Goal: Information Seeking & Learning: Learn about a topic

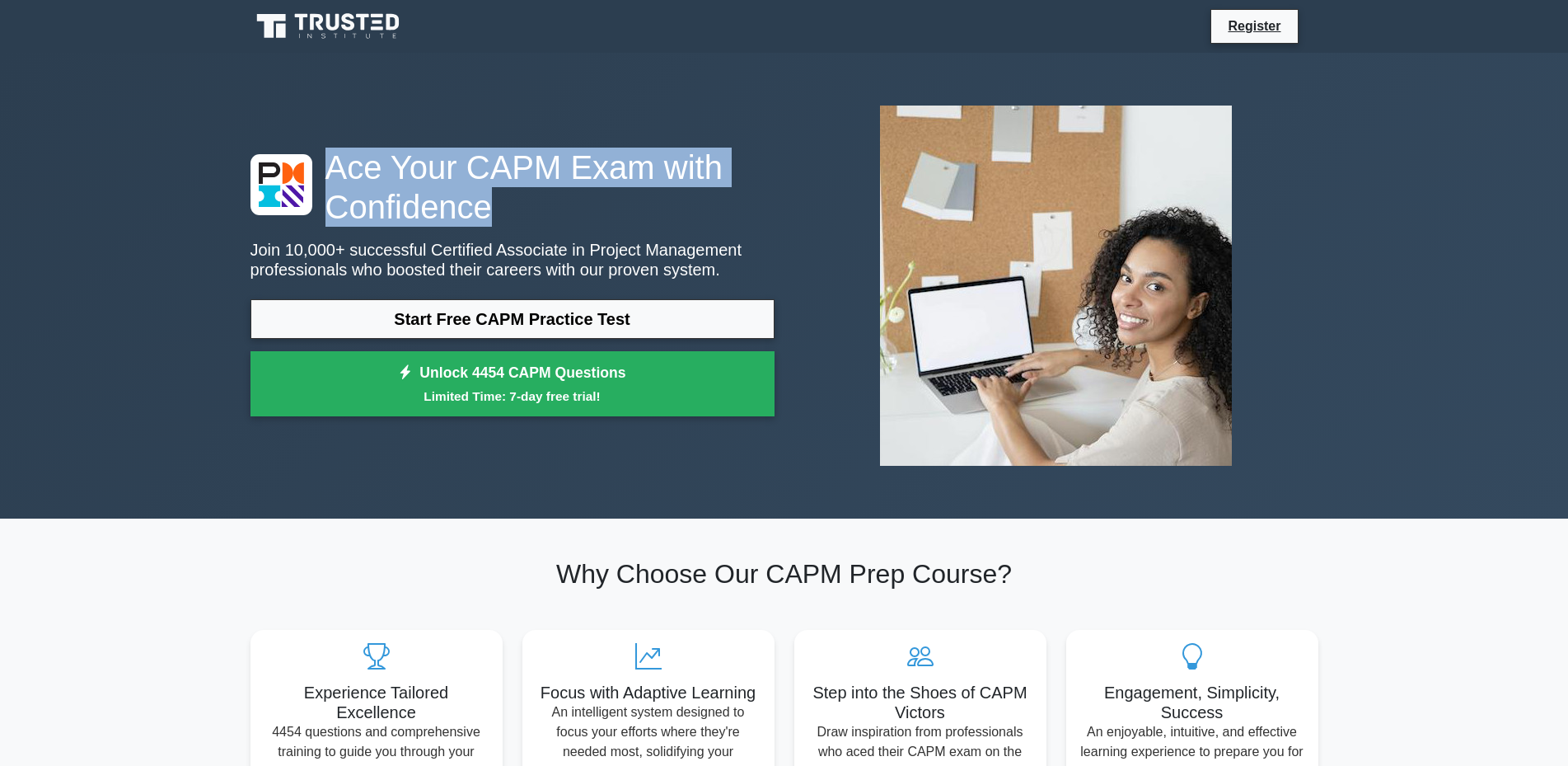
drag, startPoint x: 325, startPoint y: 167, endPoint x: 698, endPoint y: 206, distance: 375.0
click at [698, 206] on h1 "Ace Your CAPM Exam with Confidence" at bounding box center [512, 187] width 524 height 79
copy h1 "Ace Your CAPM Exam with Confidence"
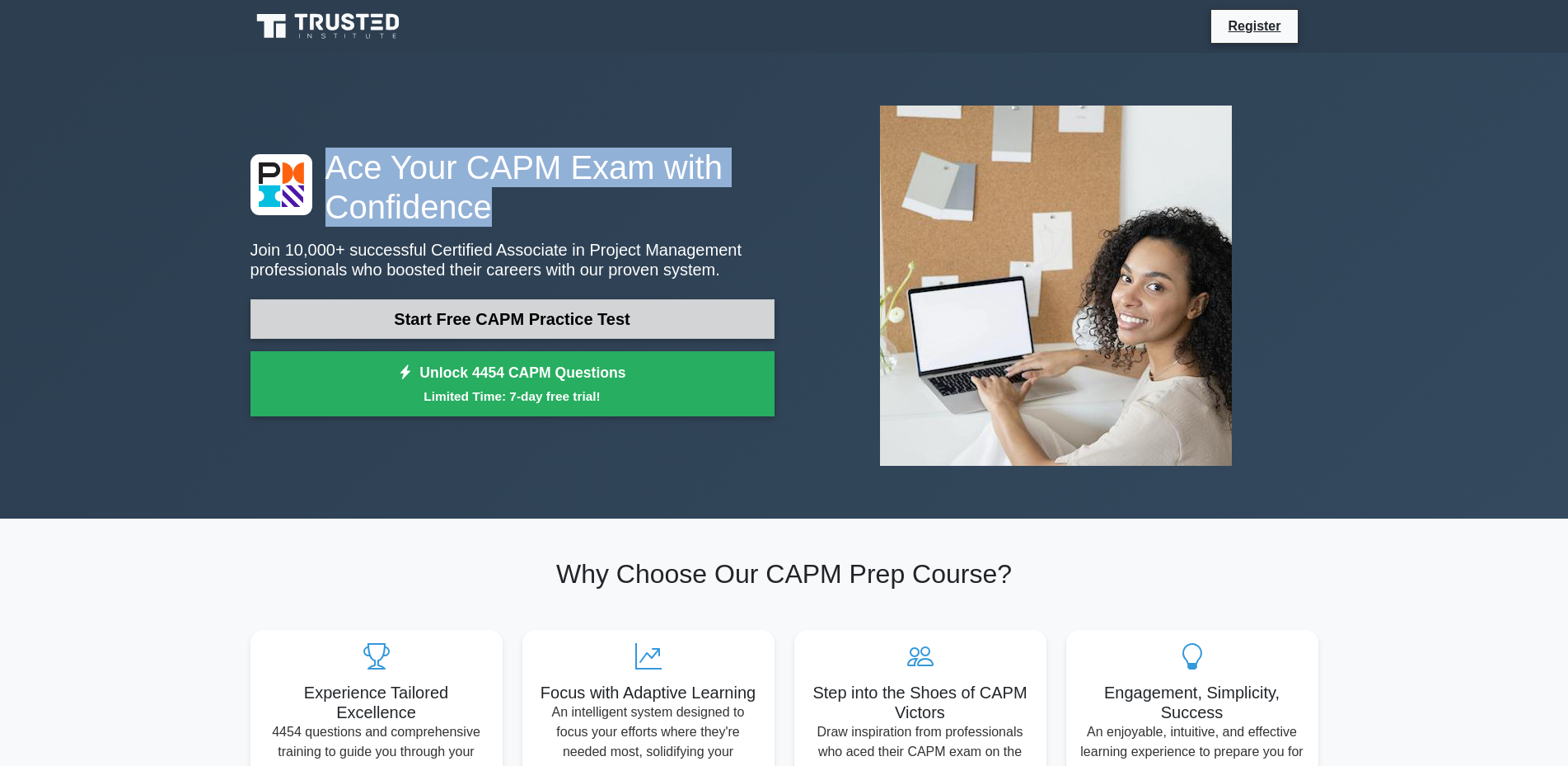
click at [560, 319] on link "Start Free CAPM Practice Test" at bounding box center [512, 319] width 524 height 39
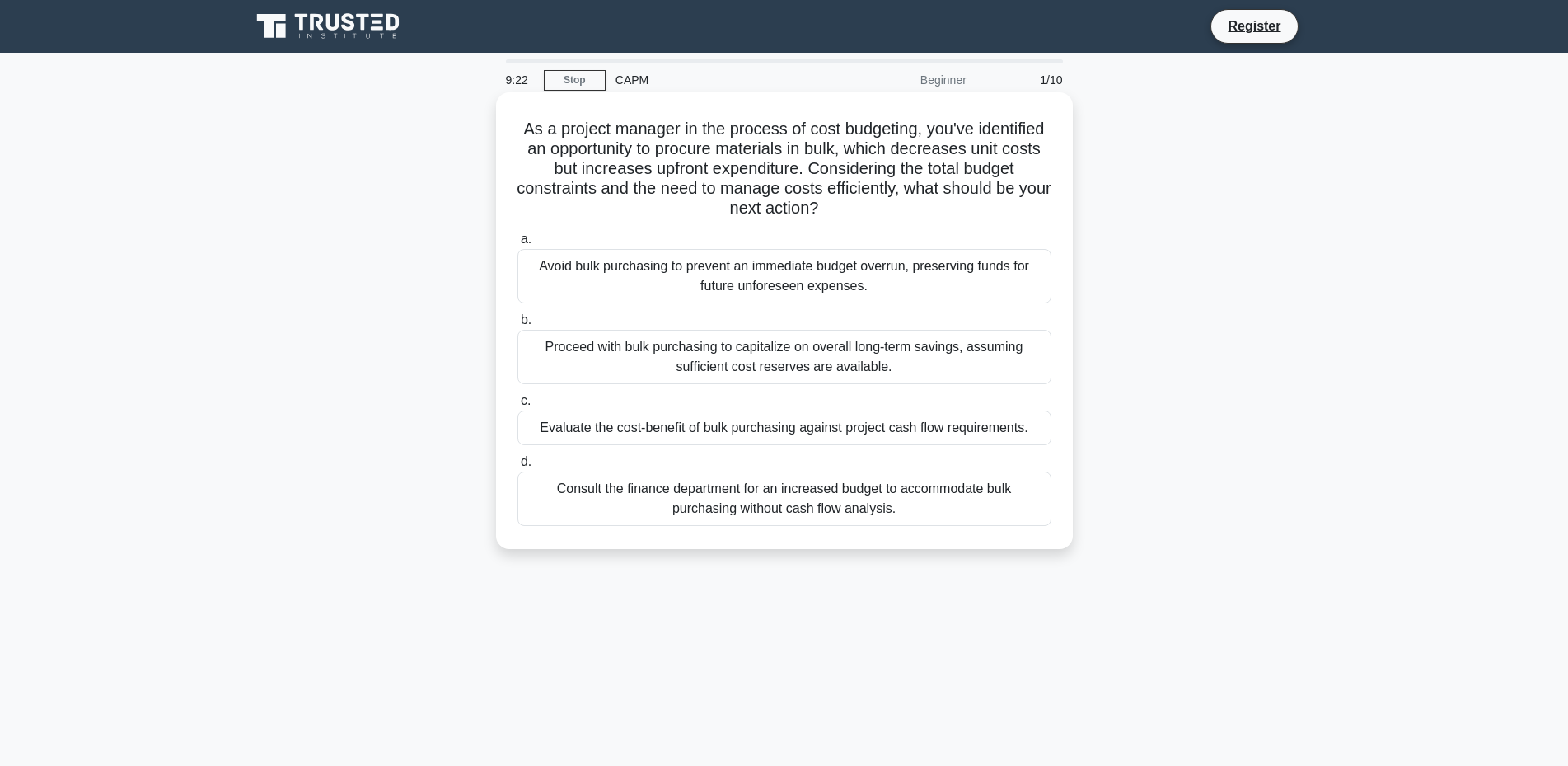
drag, startPoint x: 834, startPoint y: 220, endPoint x: 564, endPoint y: 139, distance: 281.9
click at [472, 99] on div "As a project manager in the process of cost budgeting, you've identified an opp…" at bounding box center [784, 335] width 1088 height 477
drag, startPoint x: 523, startPoint y: 132, endPoint x: 824, endPoint y: 229, distance: 316.2
click at [824, 229] on div "As a project manager in the process of cost budgeting, you've identified an opp…" at bounding box center [784, 321] width 564 height 444
copy div "a."
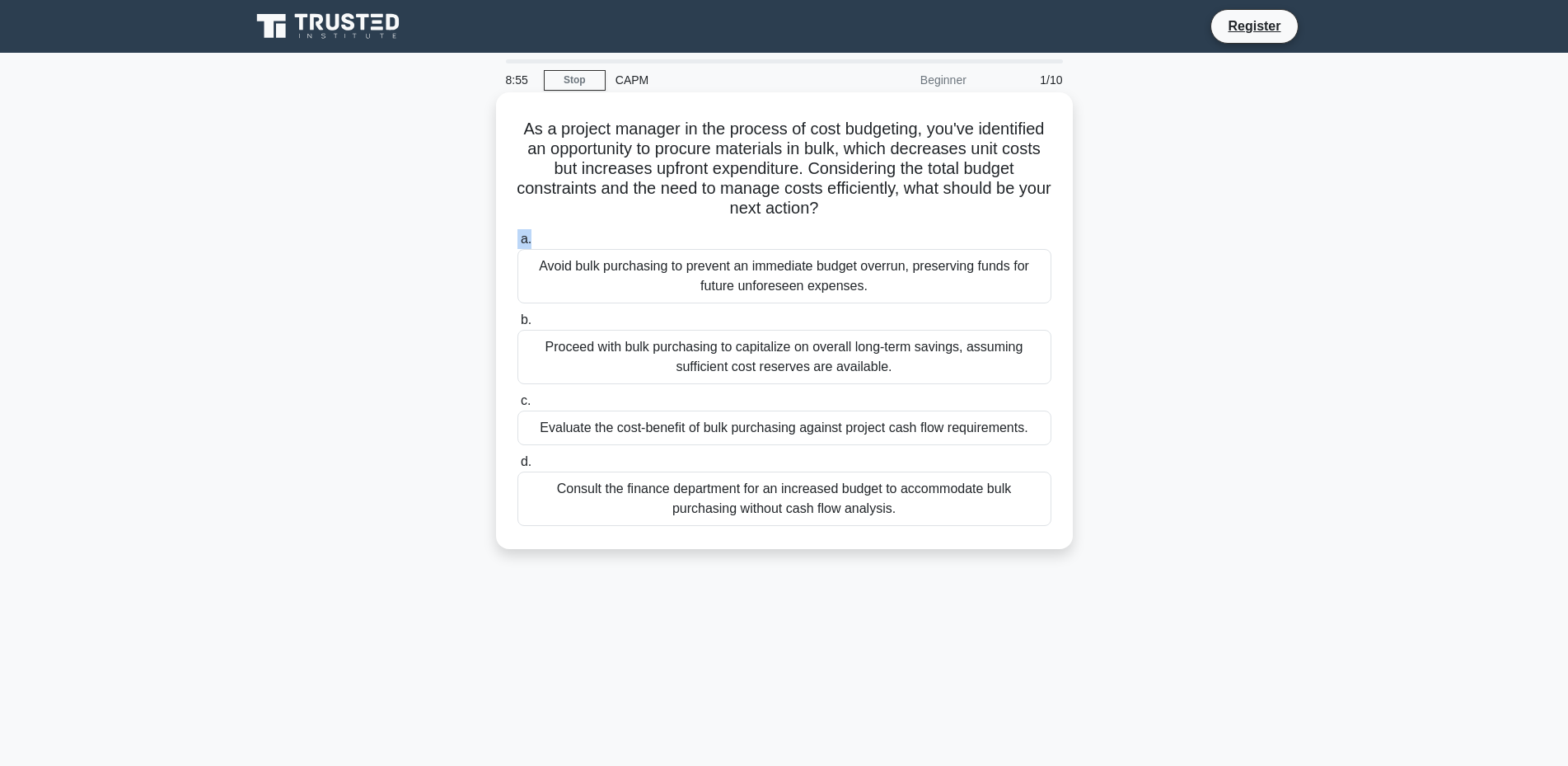
scroll to position [124, 0]
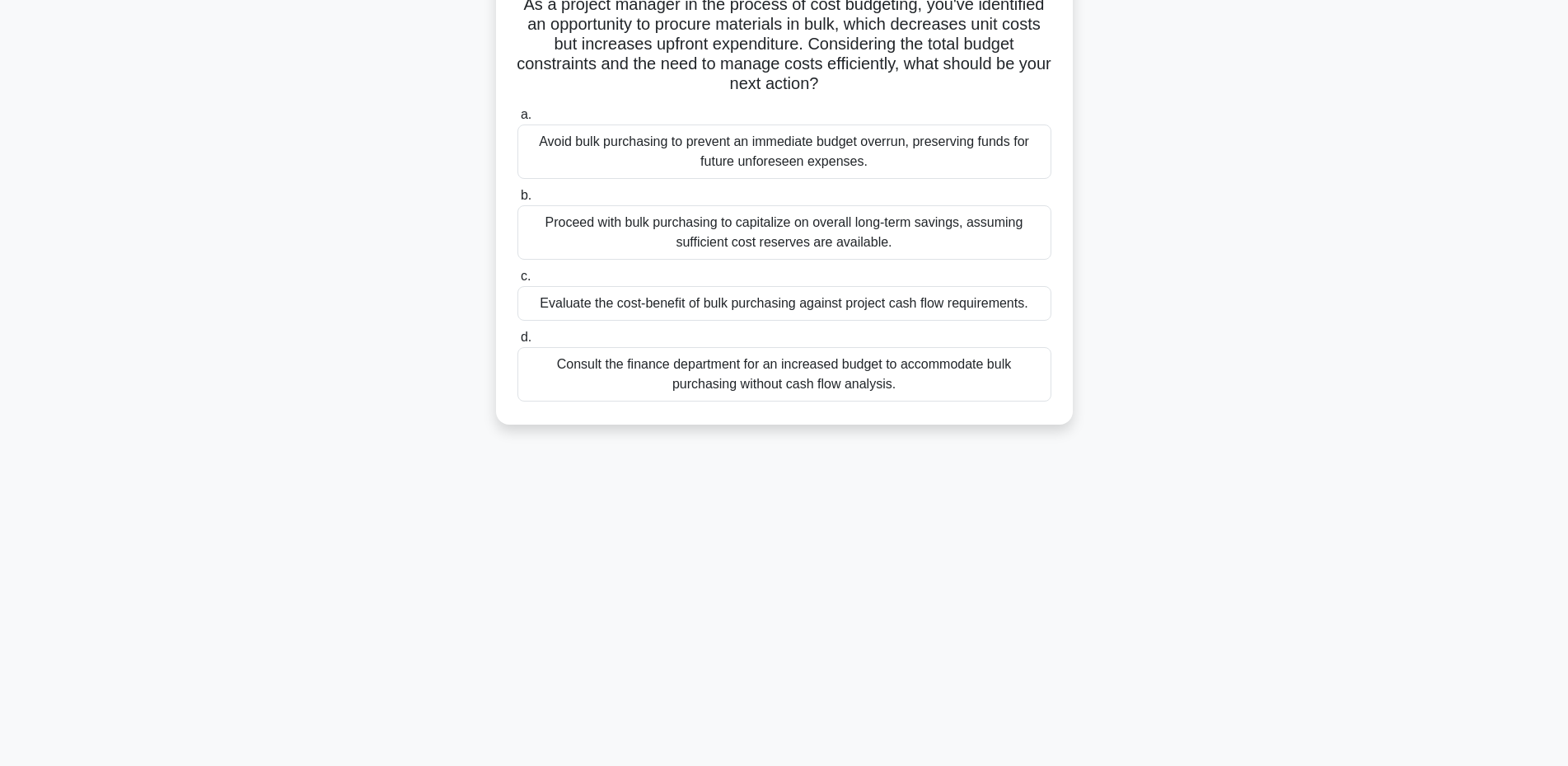
click at [715, 256] on div "Proceed with bulk purchasing to capitalize on overall long-term savings, assumi…" at bounding box center [784, 232] width 534 height 54
click at [518, 201] on input "b. Proceed with bulk purchasing to capitalize on overall long-term savings, ass…" at bounding box center [518, 196] width 0 height 11
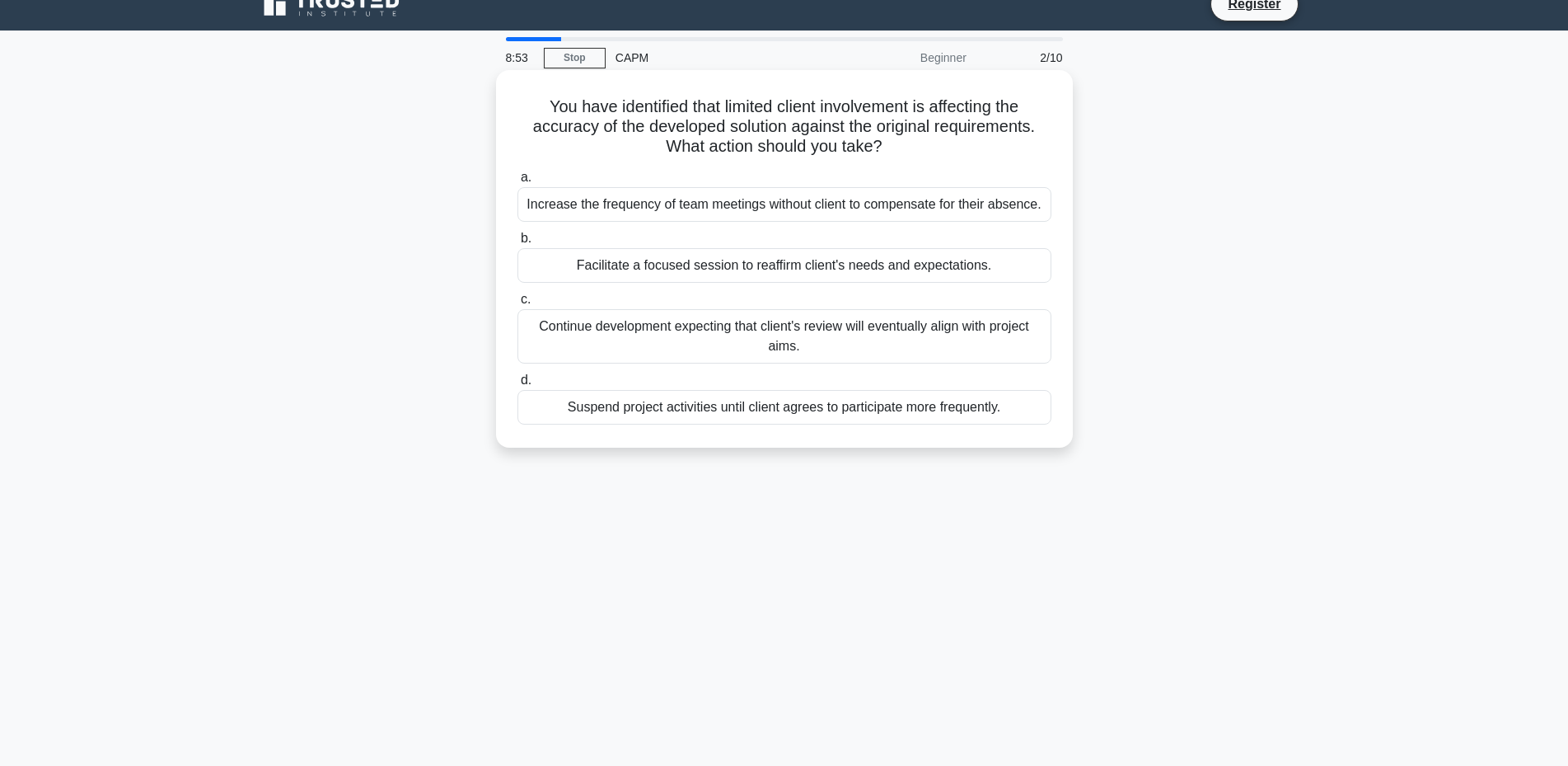
scroll to position [0, 0]
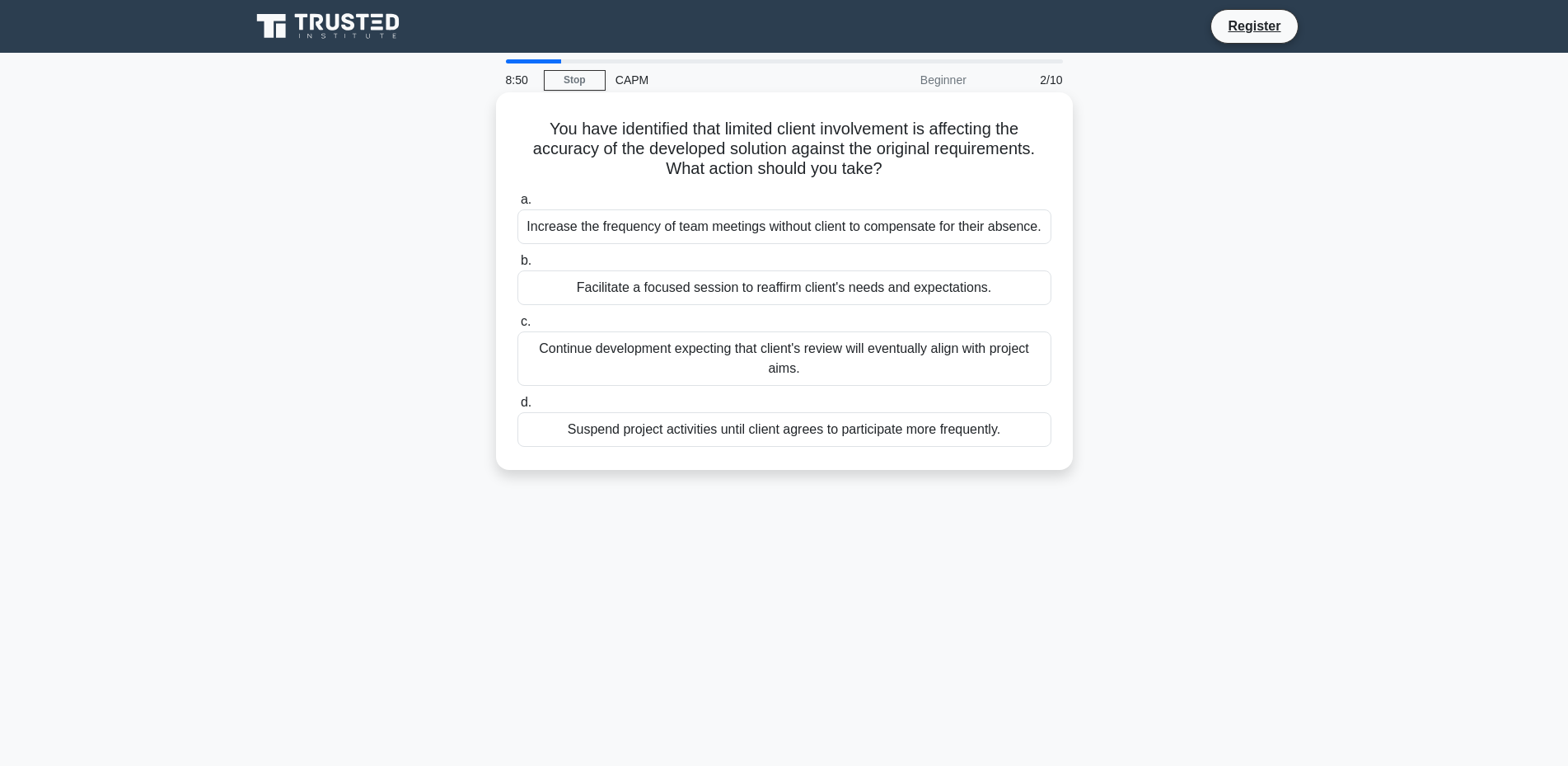
click at [672, 228] on div "Increase the frequency of team meetings without client to compensate for their …" at bounding box center [784, 227] width 534 height 35
click at [518, 205] on input "a. Increase the frequency of team meetings without client to compensate for the…" at bounding box center [518, 200] width 0 height 11
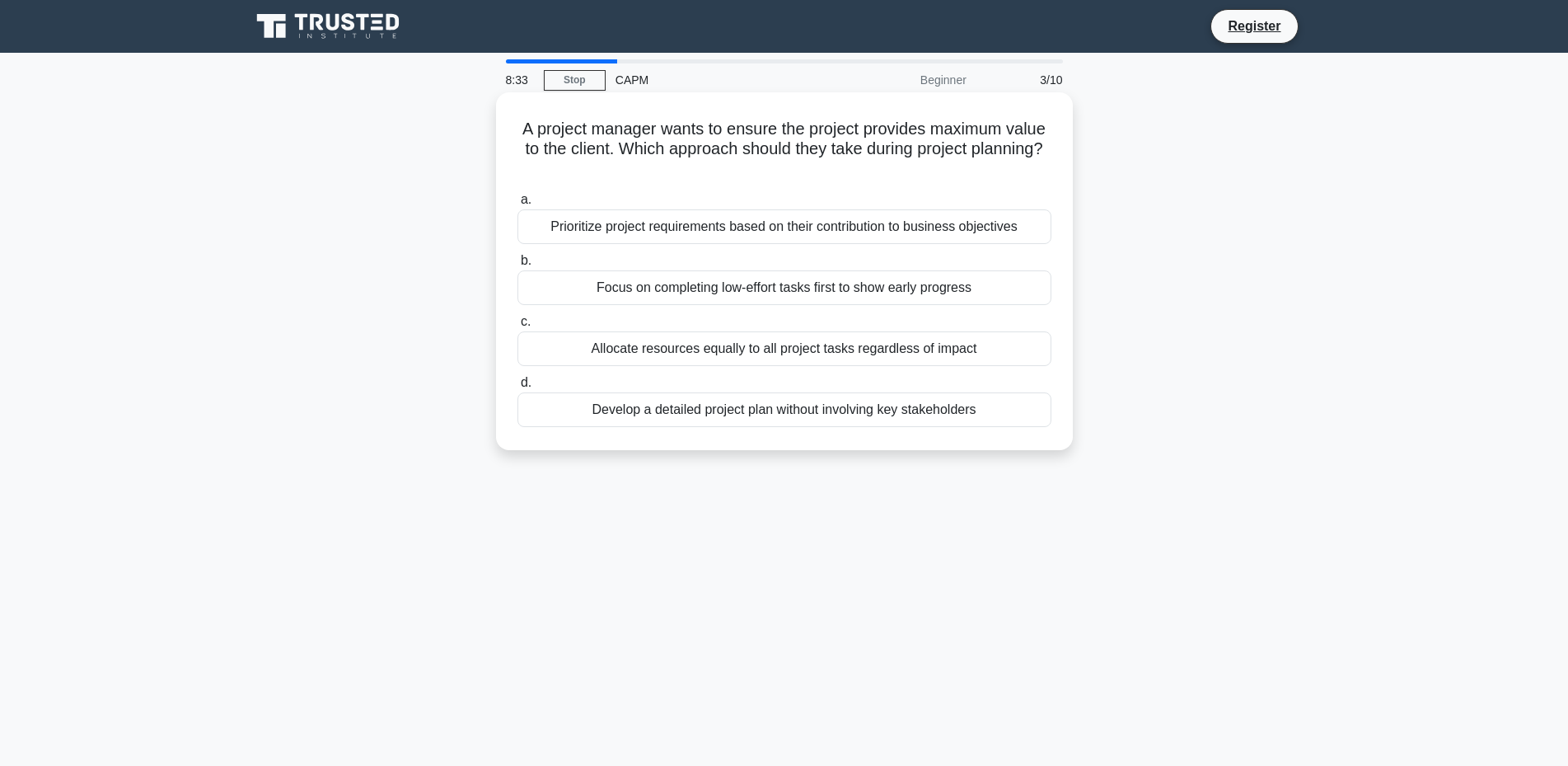
click at [739, 418] on div "Develop a detailed project plan without involving key stakeholders" at bounding box center [784, 410] width 534 height 35
click at [518, 388] on input "d. Develop a detailed project plan without involving key stakeholders" at bounding box center [518, 383] width 0 height 11
click at [757, 404] on div "Ignore as conflict is a common process in team building." at bounding box center [784, 410] width 534 height 35
click at [518, 388] on input "d. Ignore as conflict is a common process in team building." at bounding box center [518, 383] width 0 height 11
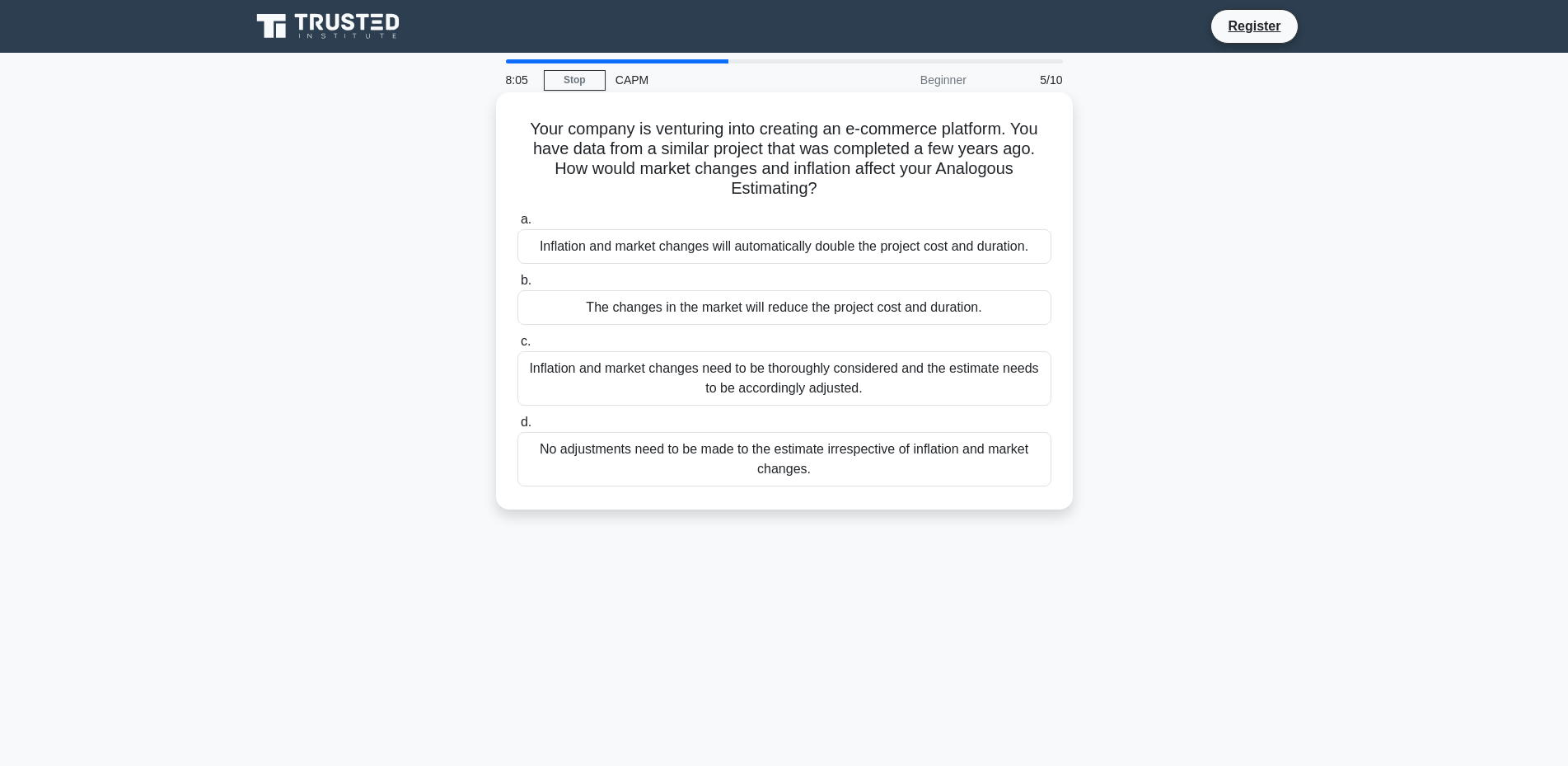
click at [783, 377] on div "Inflation and market changes need to be thoroughly considered and the estimate …" at bounding box center [784, 378] width 534 height 54
click at [518, 347] on input "c. Inflation and market changes need to be thoroughly considered and the estima…" at bounding box center [518, 342] width 0 height 11
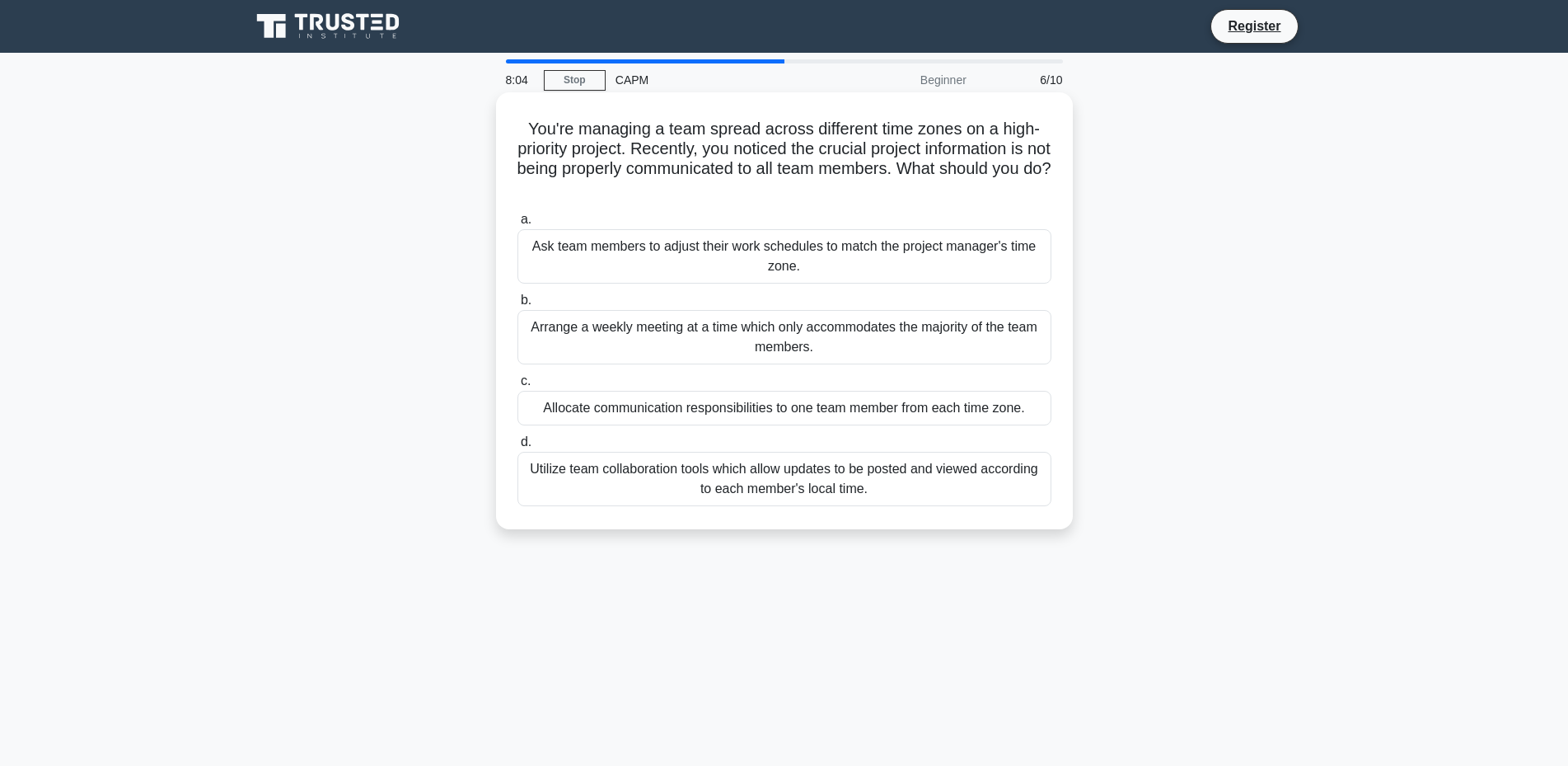
click at [704, 245] on div "Ask team members to adjust their work schedules to match the project manager's …" at bounding box center [784, 256] width 534 height 54
click at [518, 225] on input "a. Ask team members to adjust their work schedules to match the project manager…" at bounding box center [518, 220] width 0 height 11
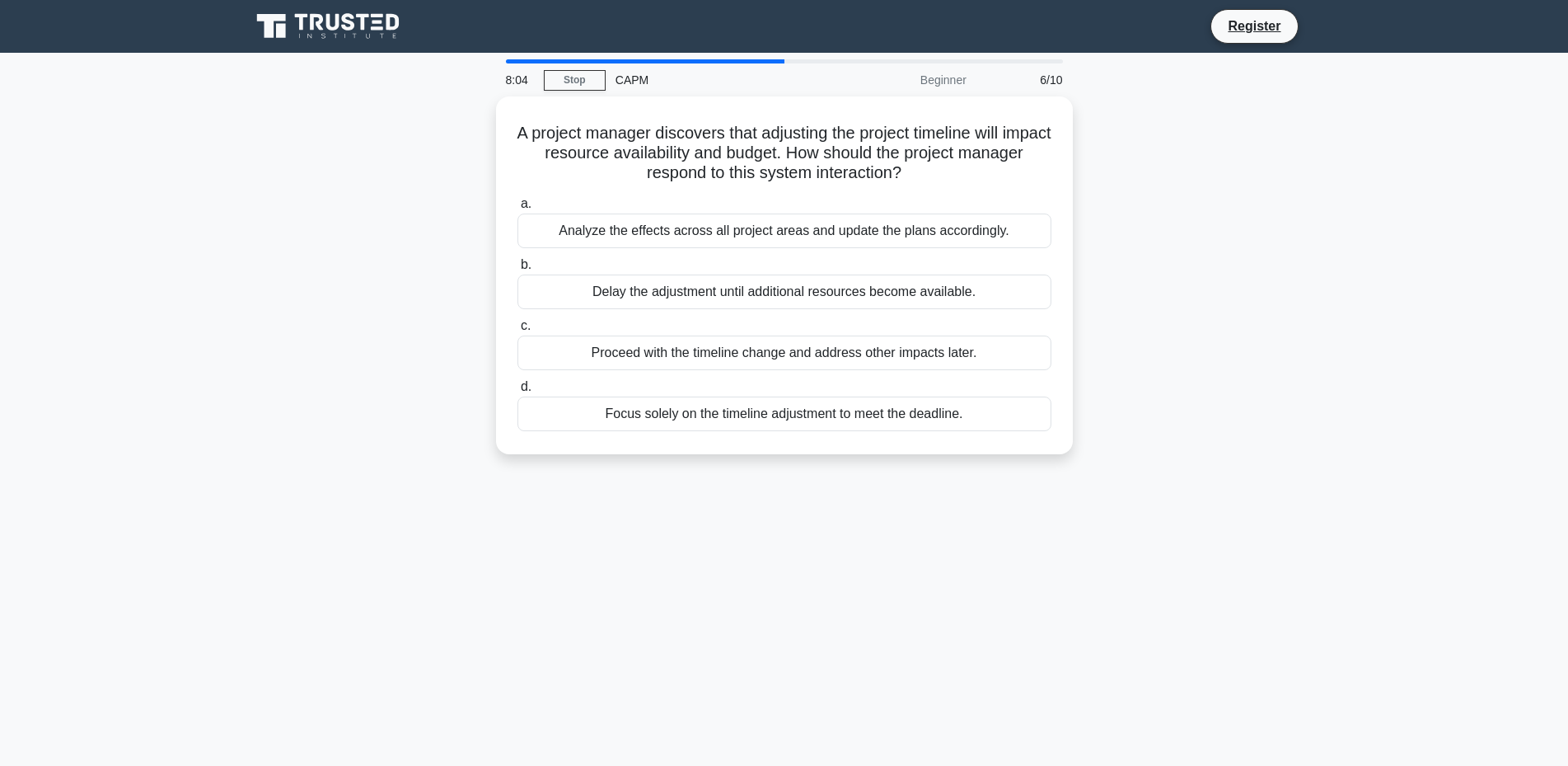
click at [704, 245] on div "Analyze the effects across all project areas and update the plans accordingly." at bounding box center [784, 230] width 534 height 35
click at [518, 210] on input "a. Analyze the effects across all project areas and update the plans accordingl…" at bounding box center [518, 204] width 0 height 11
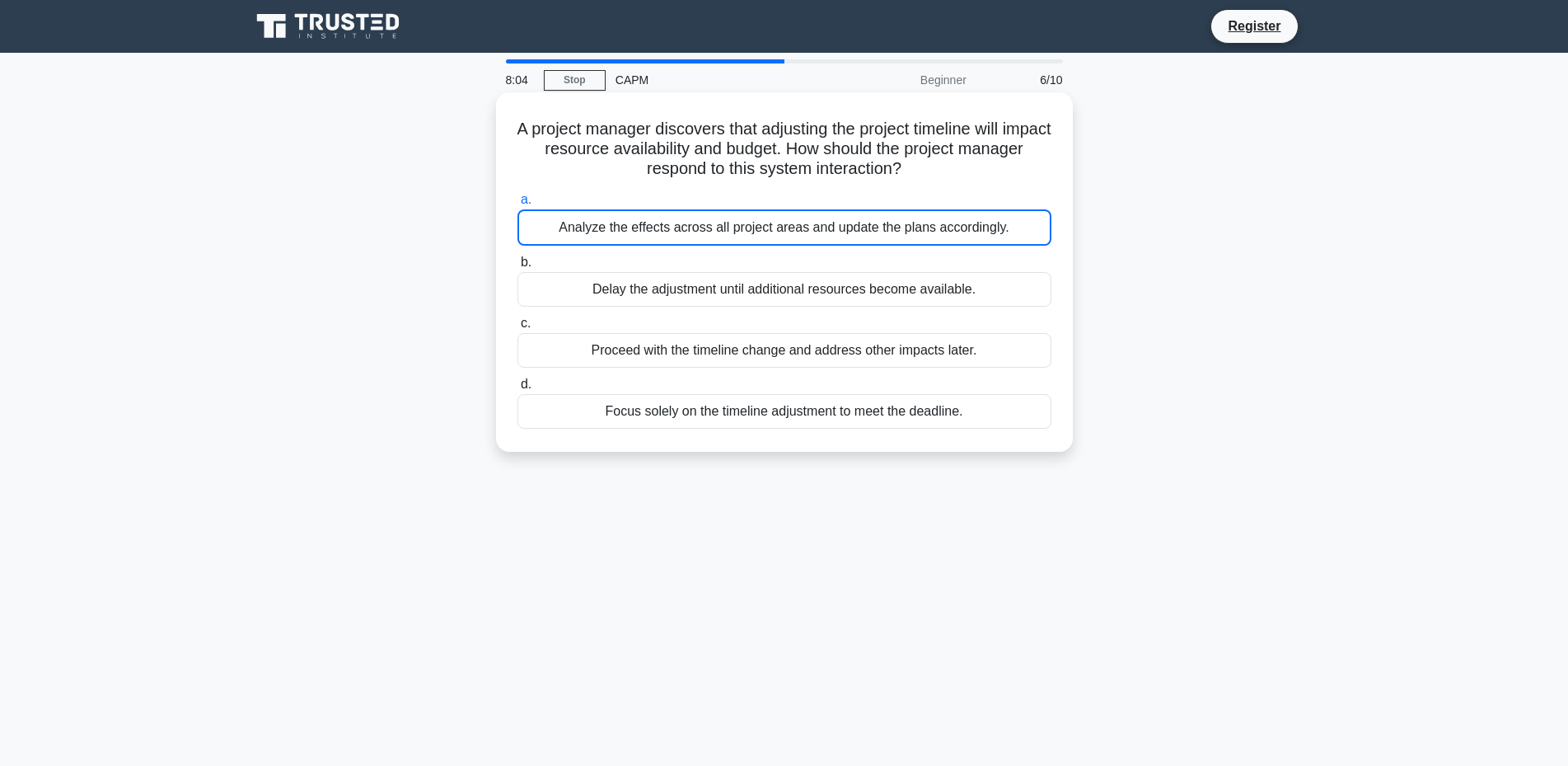
drag, startPoint x: 704, startPoint y: 245, endPoint x: 700, endPoint y: 261, distance: 16.5
click at [703, 254] on div "a. Analyze the effects across all project areas and update the plans accordingl…" at bounding box center [784, 309] width 554 height 246
drag, startPoint x: 688, startPoint y: 302, endPoint x: 687, endPoint y: 346, distance: 44.0
click at [689, 315] on div "a. Analyze the effects across all project areas and update the plans accordingl…" at bounding box center [784, 309] width 554 height 246
click at [685, 371] on div "a. Analyze the effects across all project areas and update the plans accordingl…" at bounding box center [784, 309] width 554 height 246
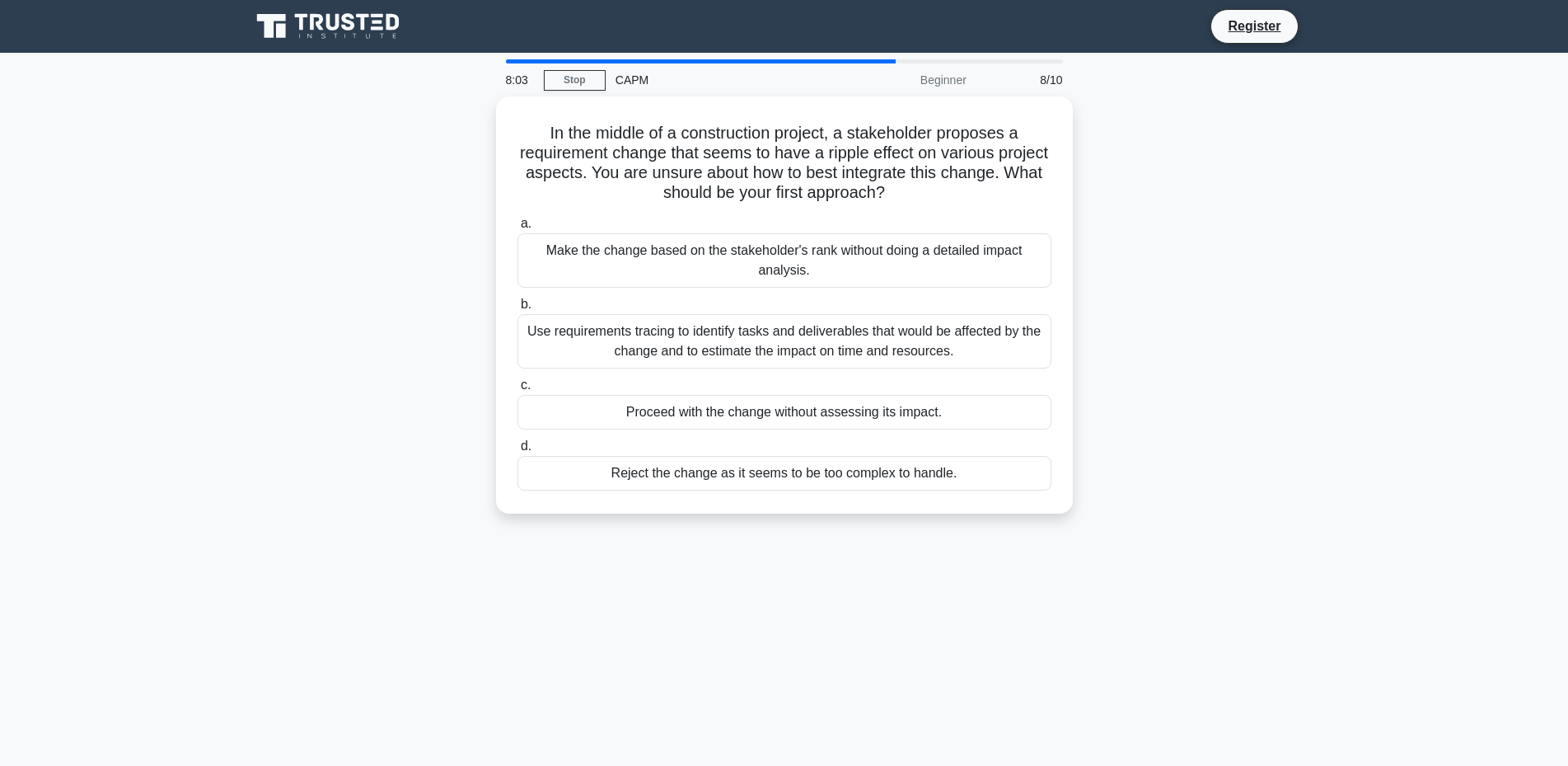
click at [685, 371] on div "a. Make the change based on the stakeholder's rank without doing a detailed imp…" at bounding box center [784, 352] width 554 height 284
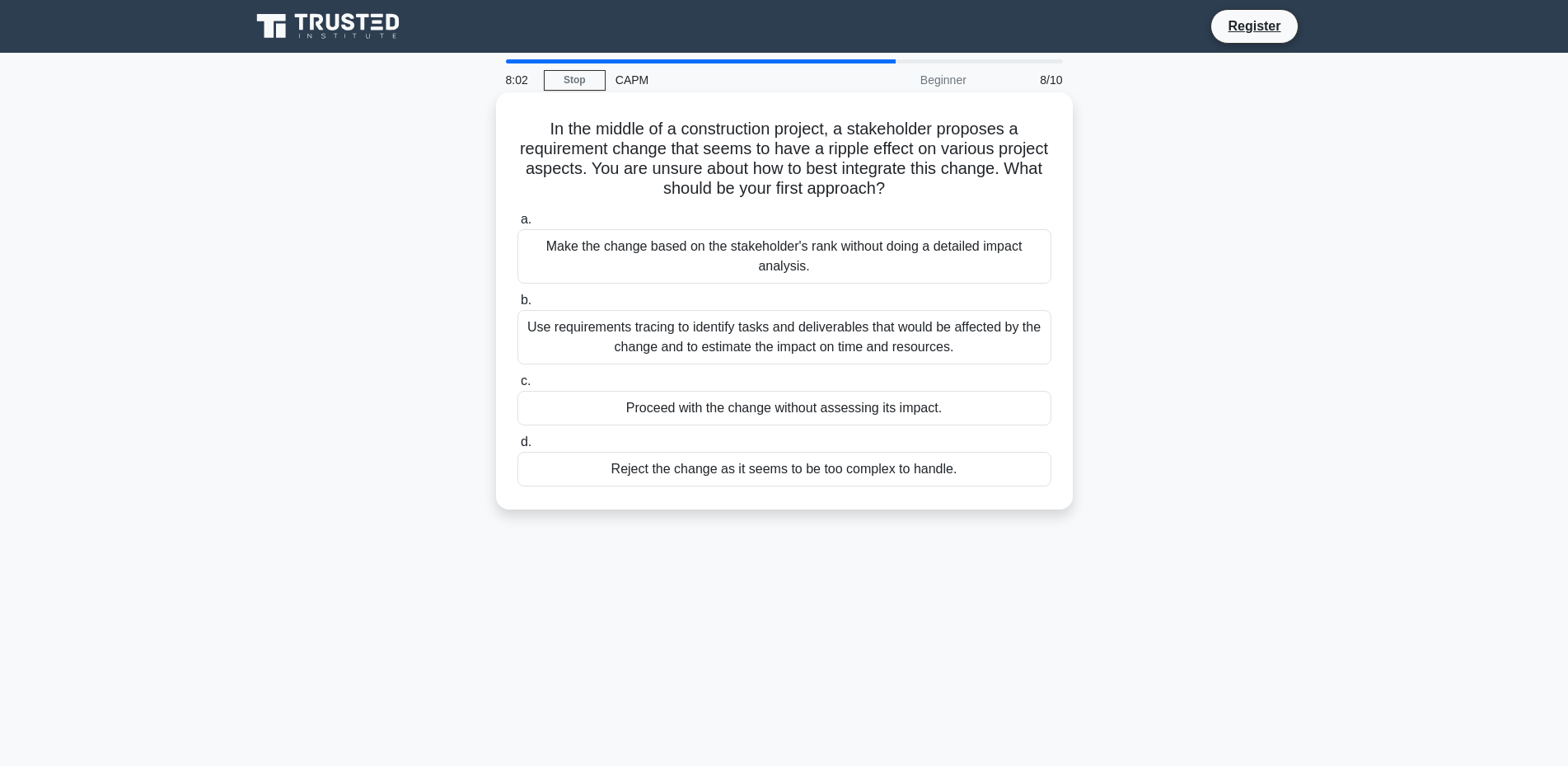
drag, startPoint x: 916, startPoint y: 241, endPoint x: 914, endPoint y: 295, distance: 54.0
click at [916, 258] on div "Make the change based on the stakeholder's rank without doing a detailed impact…" at bounding box center [784, 256] width 534 height 54
click at [914, 296] on label "b. Use requirements tracing to identify tasks and deliverables that would be af…" at bounding box center [784, 327] width 534 height 74
click at [886, 408] on div "Proceed with the change without assessing its impact." at bounding box center [784, 408] width 534 height 35
click at [518, 387] on input "c. Proceed with the change without assessing its impact." at bounding box center [518, 381] width 0 height 11
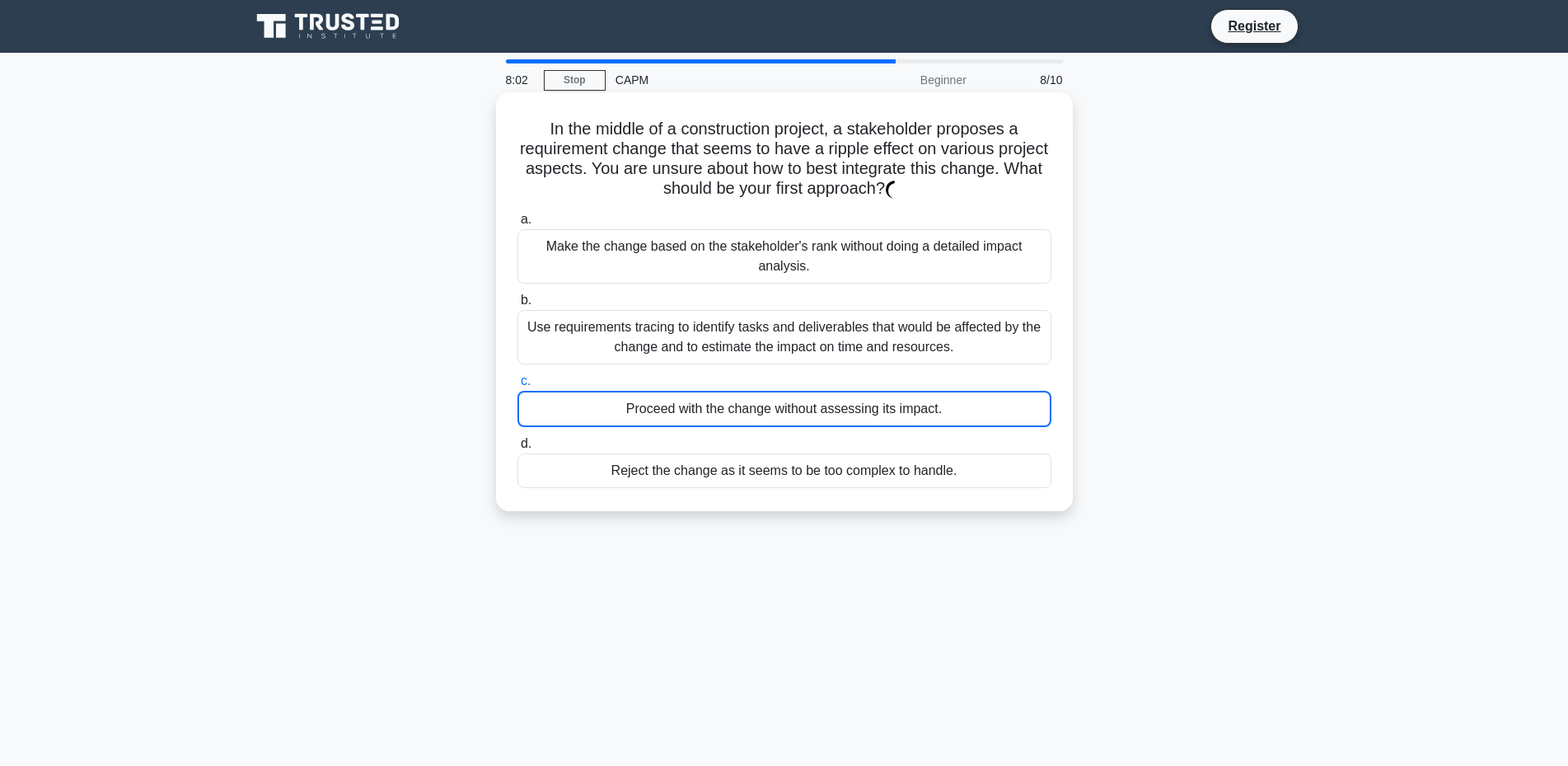
click at [880, 414] on div "Proceed with the change without assessing its impact." at bounding box center [784, 409] width 534 height 37
click at [518, 387] on input "c. Proceed with the change without assessing its impact." at bounding box center [518, 381] width 0 height 11
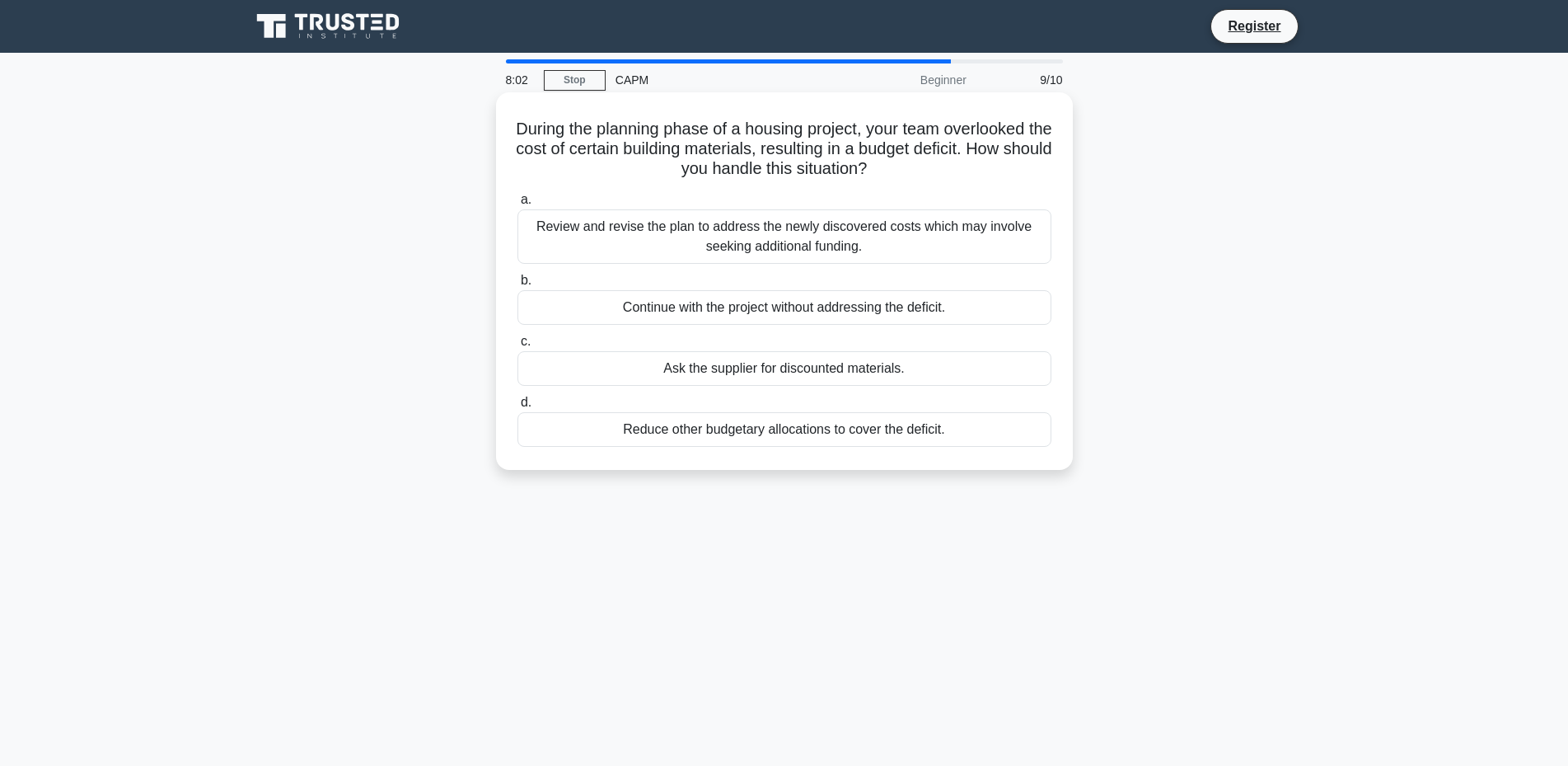
click at [805, 432] on div "Reduce other budgetary allocations to cover the deficit." at bounding box center [784, 429] width 534 height 35
click at [518, 408] on input "d. Reduce other budgetary allocations to cover the deficit." at bounding box center [518, 403] width 0 height 11
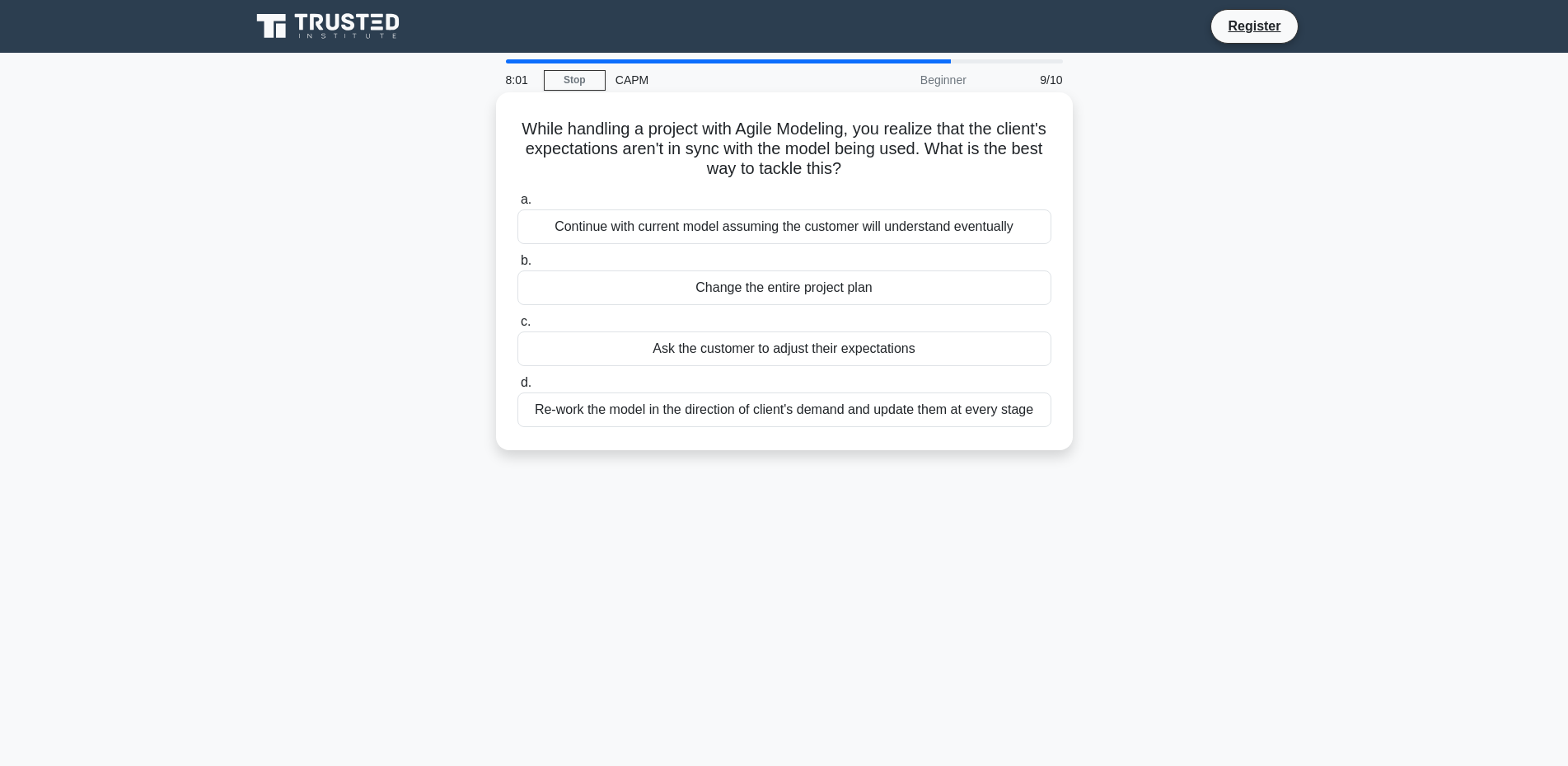
click at [780, 335] on div "Ask the customer to adjust their expectations" at bounding box center [784, 348] width 534 height 35
click at [777, 325] on label "c. Ask the customer to adjust their expectations" at bounding box center [784, 338] width 534 height 54
click at [518, 325] on input "c. Ask the customer to adjust their expectations" at bounding box center [518, 322] width 0 height 11
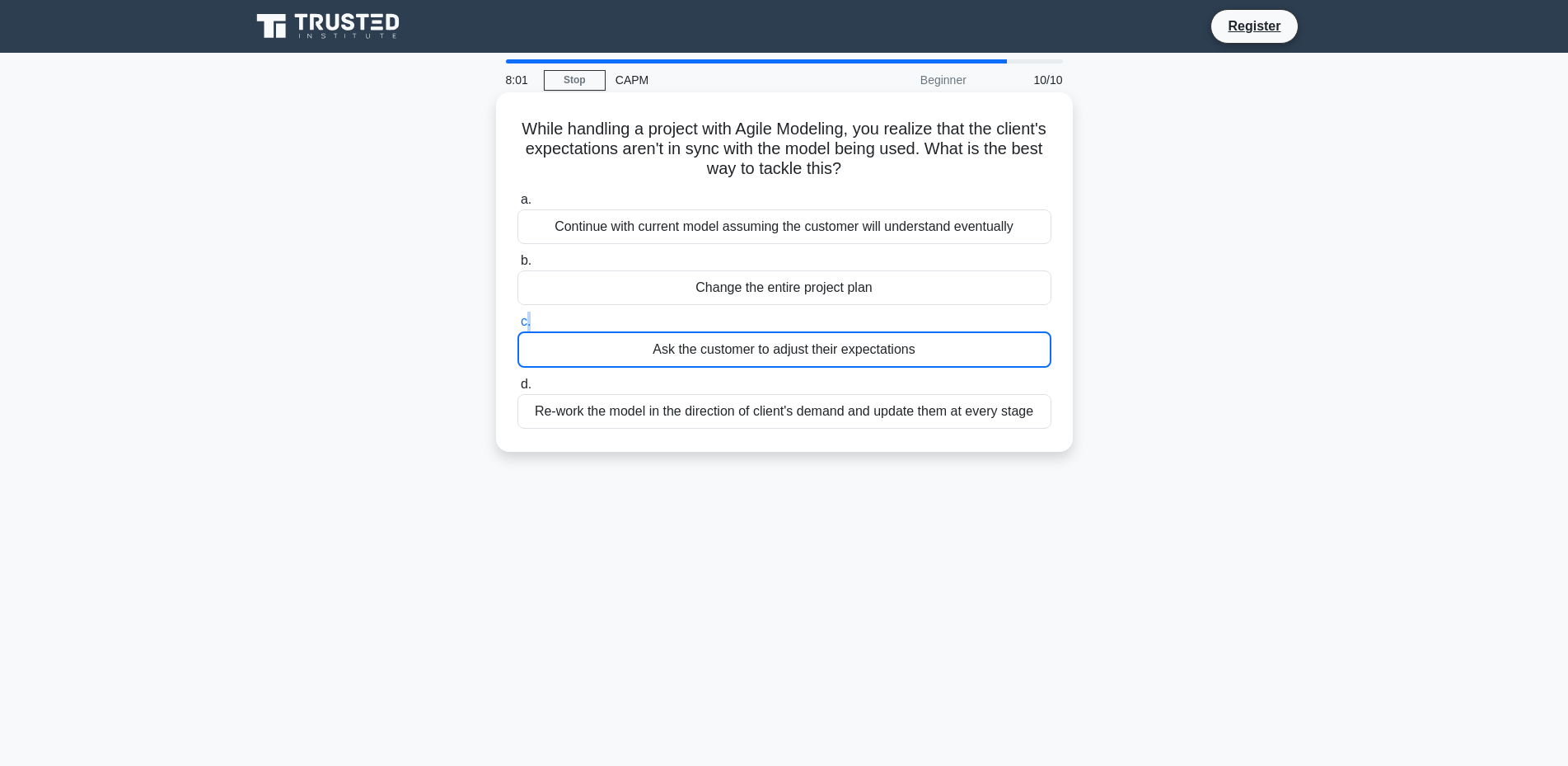
click at [777, 325] on label "c. Ask the customer to adjust their expectations" at bounding box center [784, 339] width 534 height 56
click at [518, 325] on input "c. Ask the customer to adjust their expectations" at bounding box center [518, 322] width 0 height 11
click at [785, 313] on label "c. Ask the customer to adjust their expectations" at bounding box center [784, 339] width 534 height 56
click at [518, 317] on input "c. Ask the customer to adjust their expectations" at bounding box center [518, 322] width 0 height 11
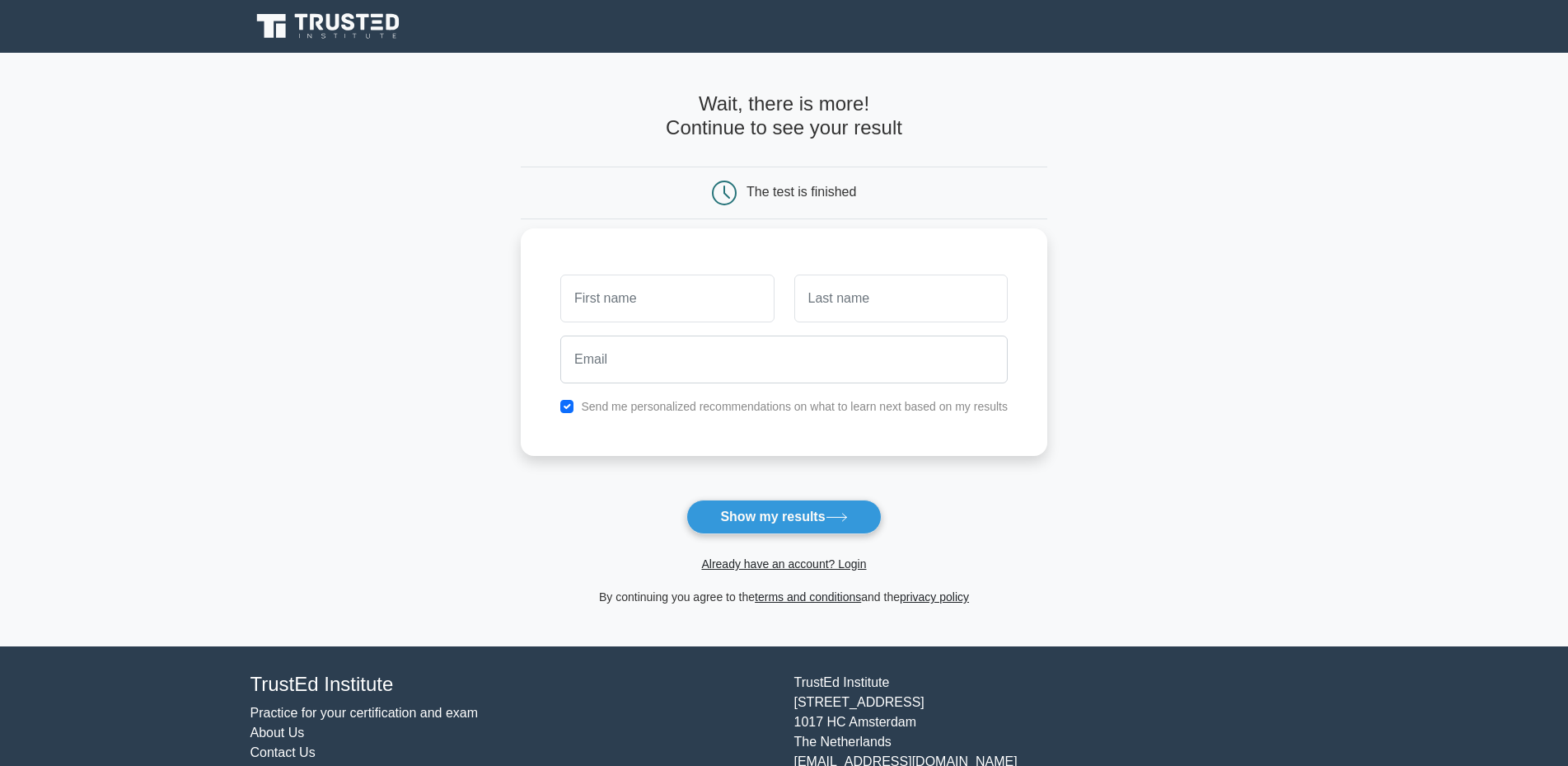
click at [907, 269] on div at bounding box center [900, 298] width 233 height 61
click at [885, 142] on div "Wait, there is more! Continue to see your result" at bounding box center [784, 122] width 527 height 61
click at [721, 312] on input "text" at bounding box center [667, 298] width 213 height 48
click at [775, 306] on div "يب" at bounding box center [667, 298] width 233 height 61
click at [765, 305] on input "يب" at bounding box center [667, 298] width 213 height 48
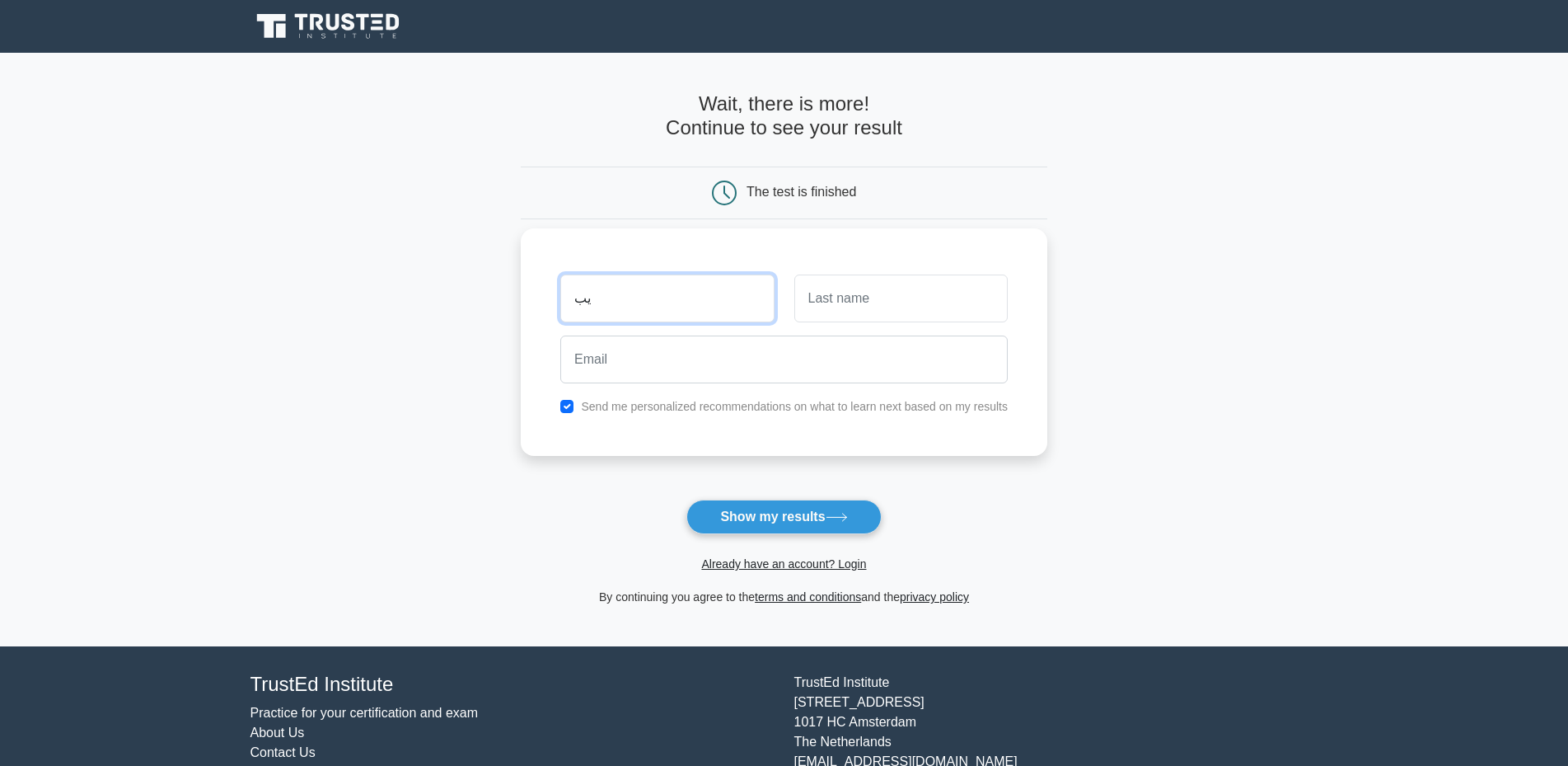
click at [765, 305] on input "يب" at bounding box center [667, 298] width 213 height 48
click at [727, 306] on input "يب" at bounding box center [667, 298] width 213 height 48
drag, startPoint x: 727, startPoint y: 306, endPoint x: 631, endPoint y: 306, distance: 96.0
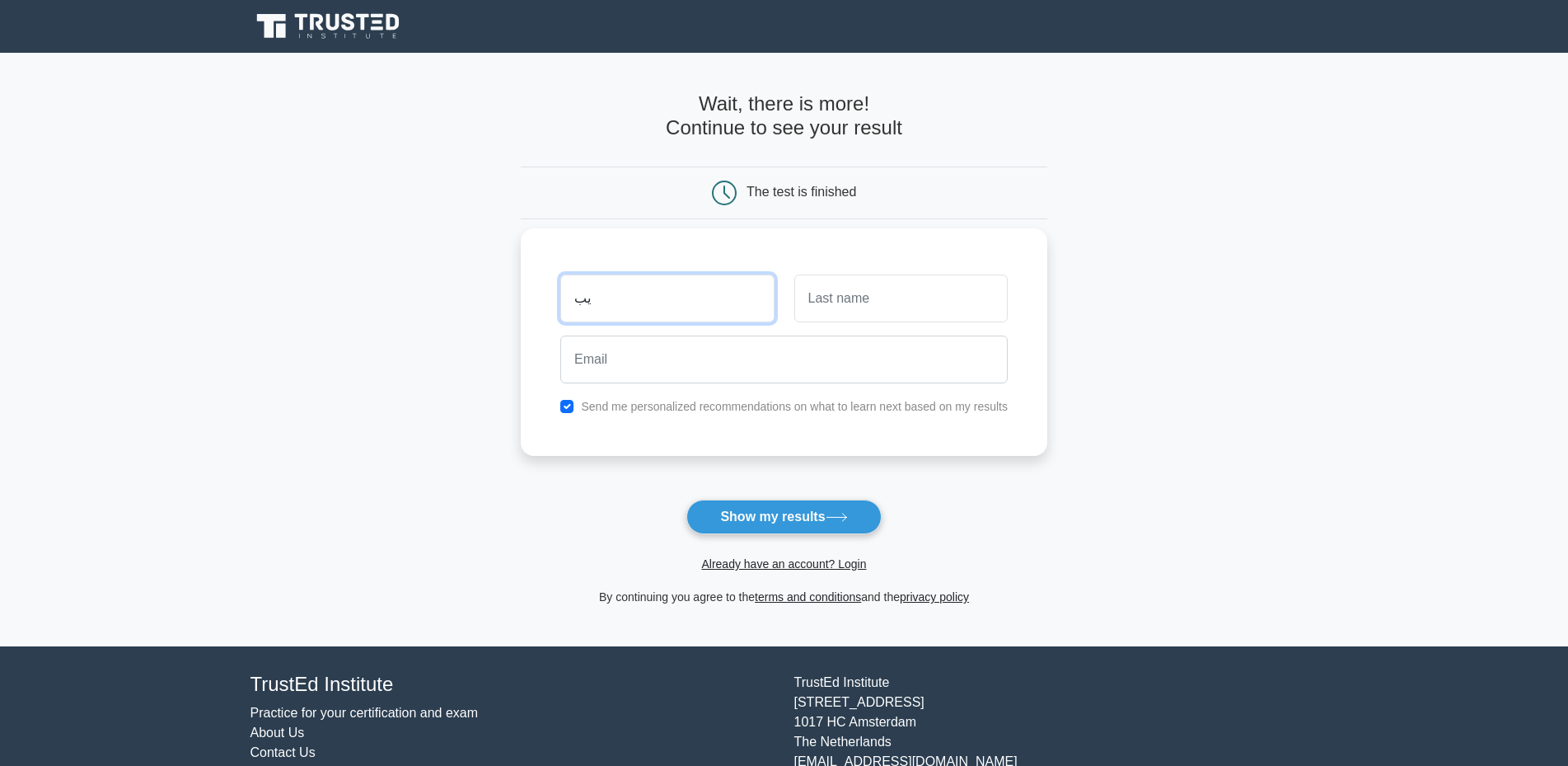
click at [631, 306] on input "يب" at bounding box center [667, 298] width 213 height 48
type input "asdfasdf"
click at [817, 293] on input "text" at bounding box center [900, 298] width 213 height 48
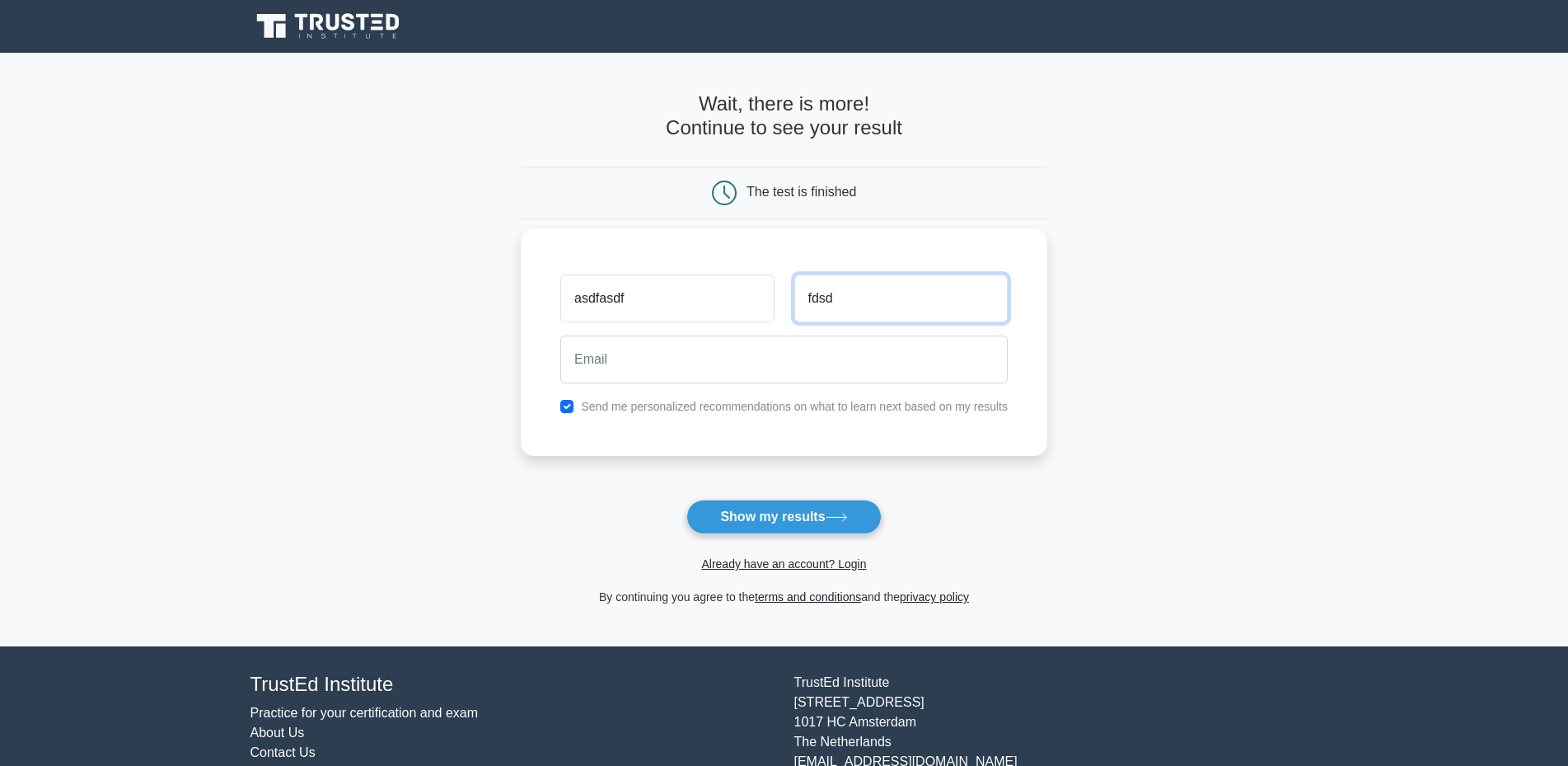
type input "fdsd"
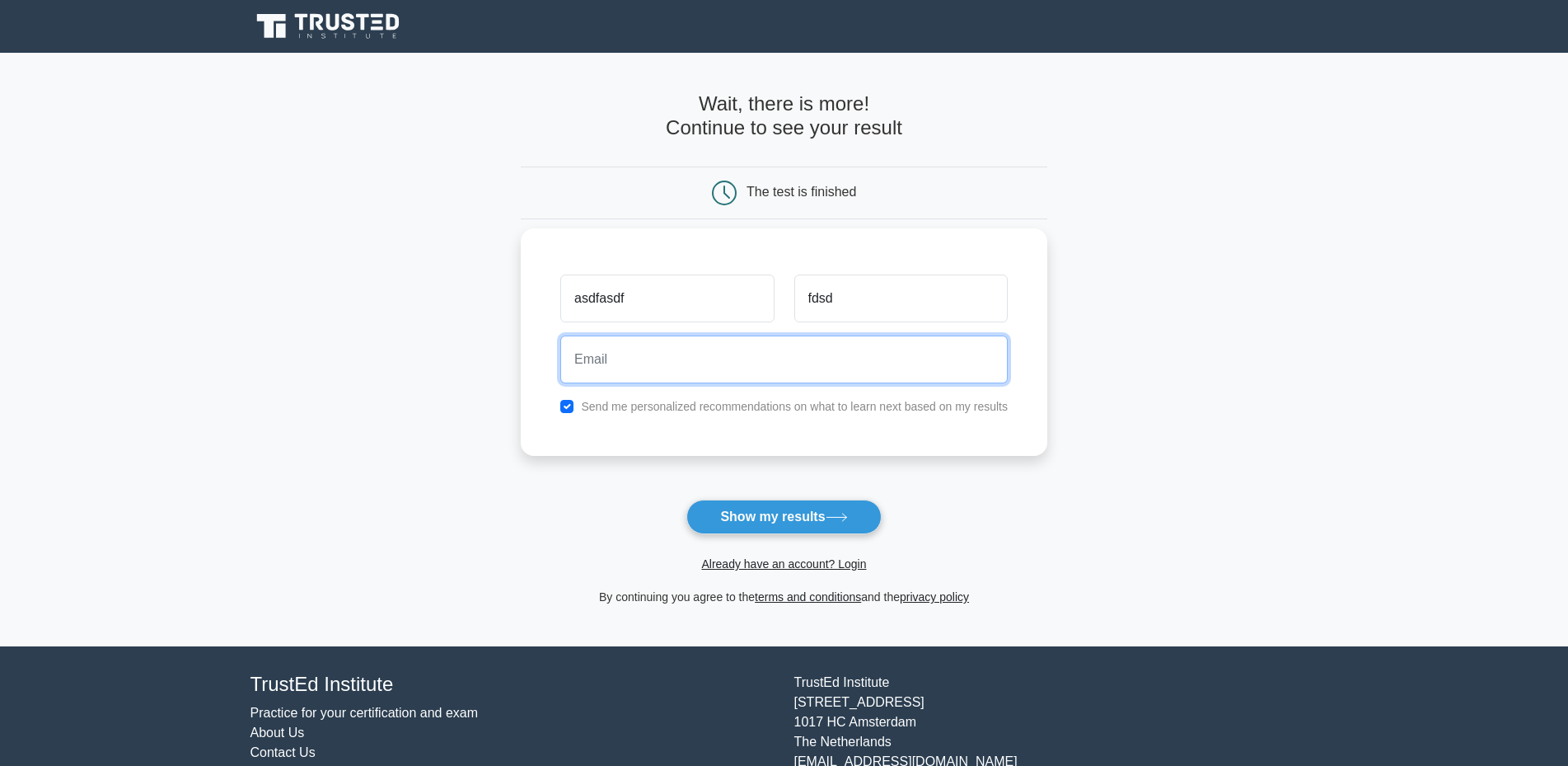
click at [787, 361] on input "email" at bounding box center [784, 360] width 447 height 48
type input "[EMAIL_ADDRESS]"
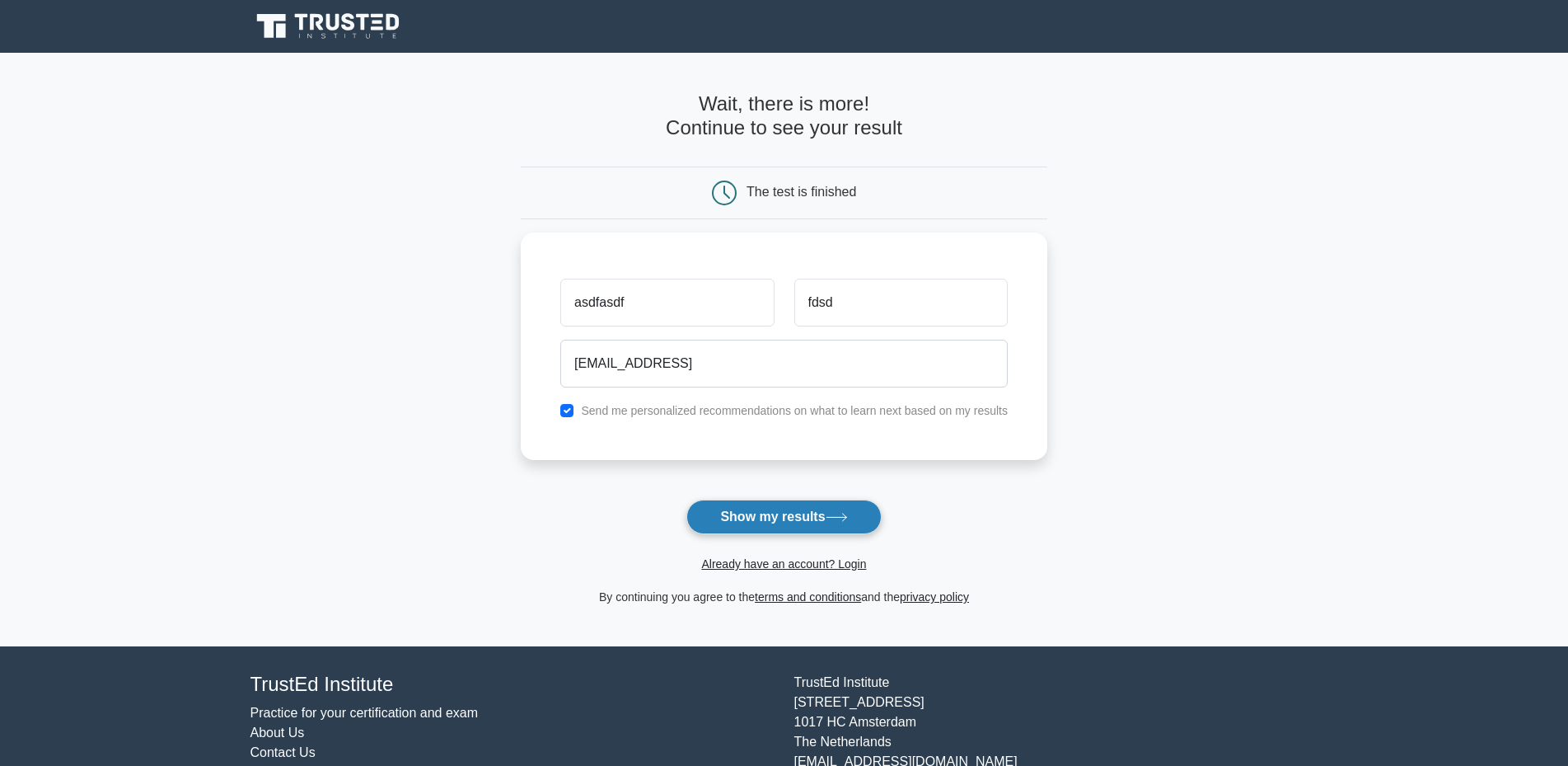
click at [825, 520] on button "Show my results" at bounding box center [784, 517] width 195 height 35
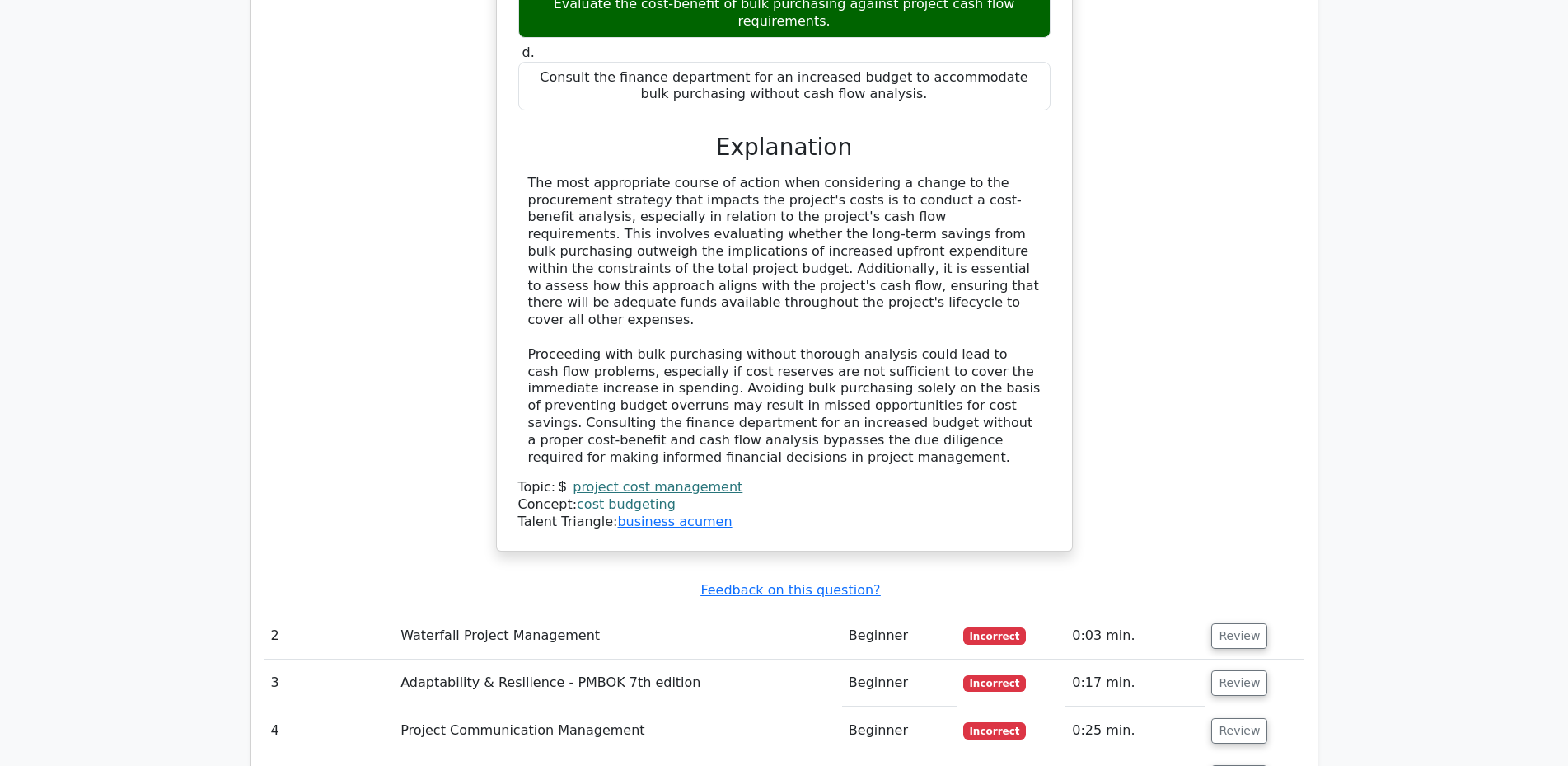
scroll to position [1836, 0]
